Goal: Navigation & Orientation: Go to known website

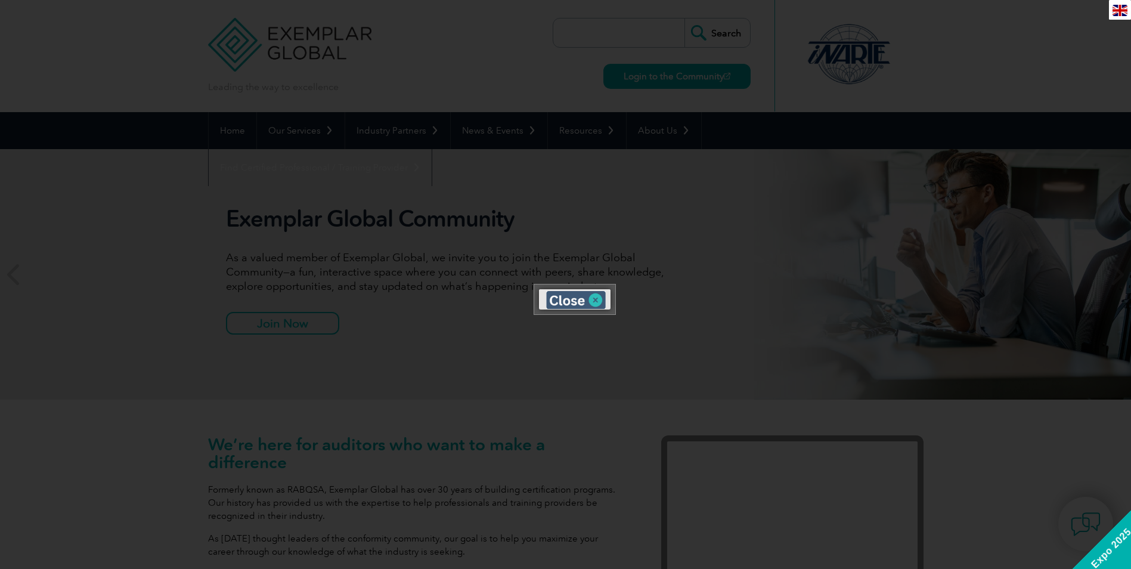
click at [593, 300] on img at bounding box center [576, 300] width 60 height 18
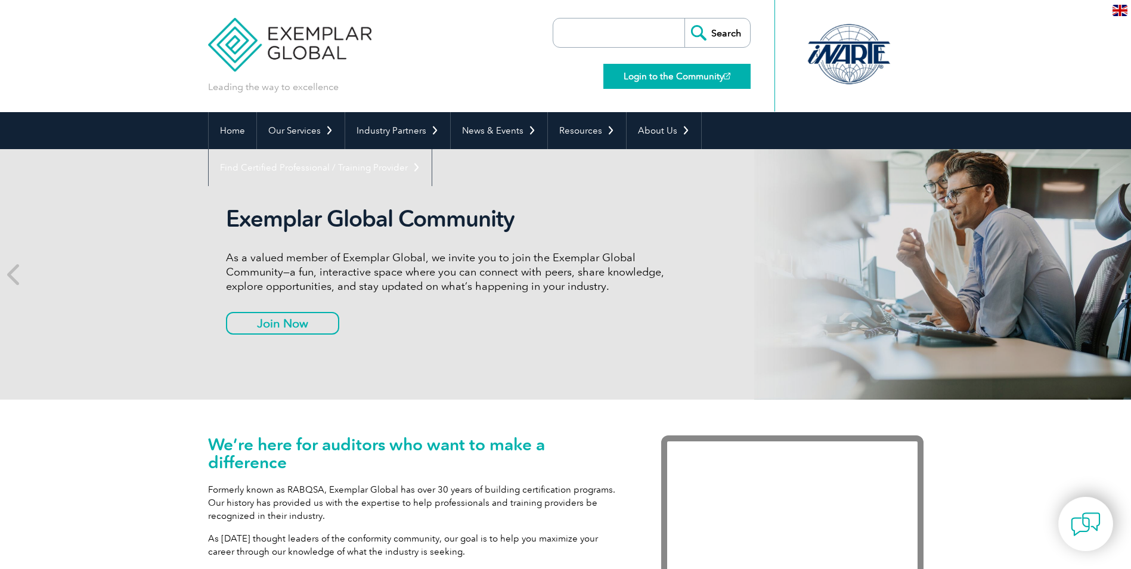
click at [662, 77] on link "Login to the Community" at bounding box center [676, 76] width 147 height 25
drag, startPoint x: 0, startPoint y: 0, endPoint x: 676, endPoint y: 73, distance: 680.1
click at [676, 73] on link "Login to the Community" at bounding box center [676, 76] width 147 height 25
